Goal: Check status: Check status

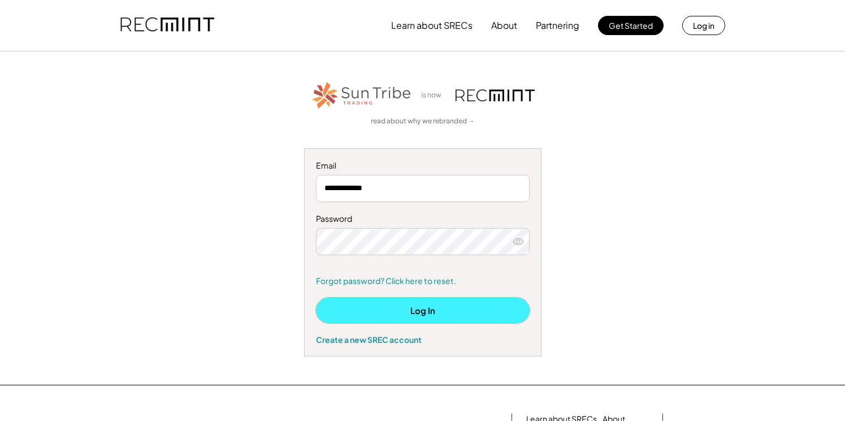
click at [484, 299] on button "Log In" at bounding box center [423, 309] width 214 height 25
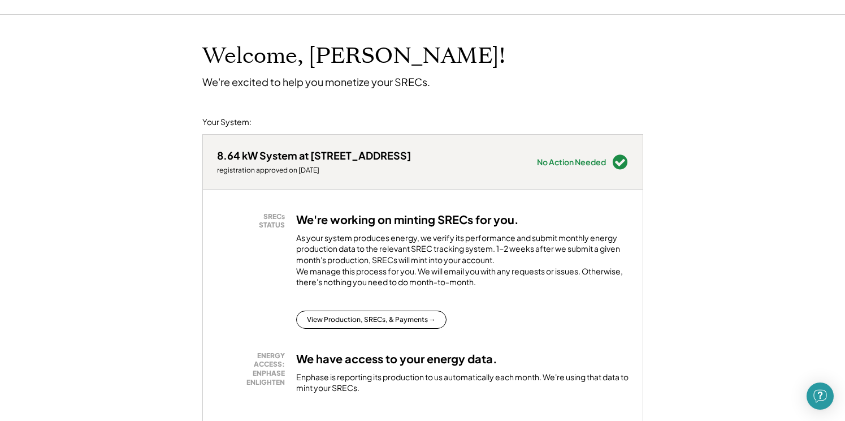
scroll to position [57, 0]
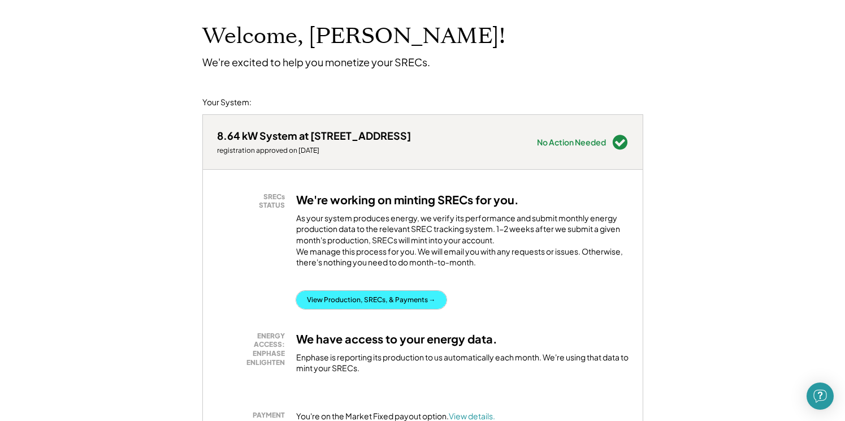
click at [360, 309] on button "View Production, SRECs, & Payments →" at bounding box center [371, 300] width 150 height 18
